Goal: Check status: Check status

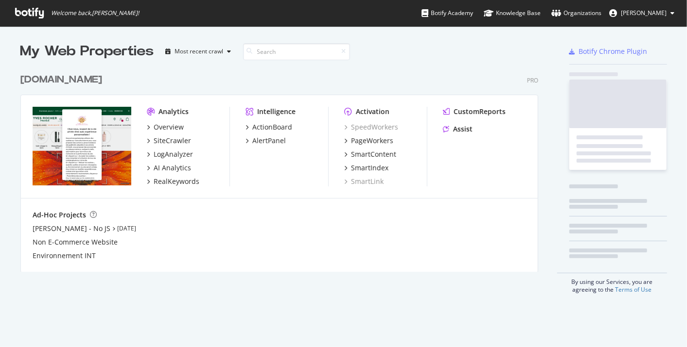
scroll to position [203, 517]
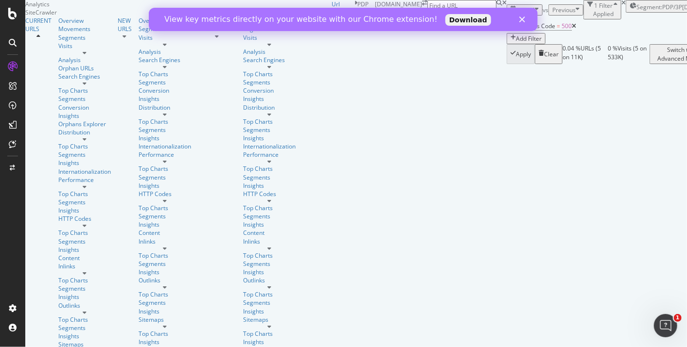
click at [516, 14] on span "[DATE]" at bounding box center [525, 10] width 19 height 8
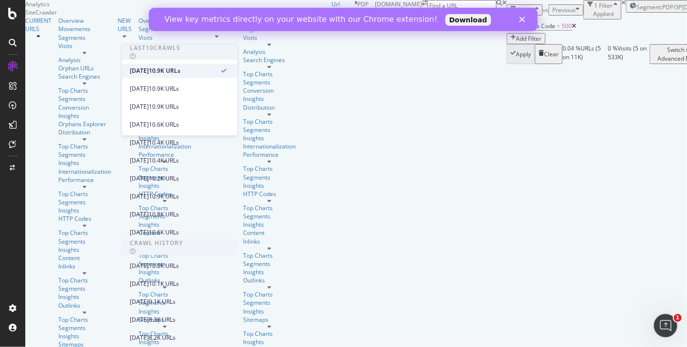
click at [149, 69] on div "[DATE]" at bounding box center [139, 71] width 19 height 9
